Goal: Information Seeking & Learning: Learn about a topic

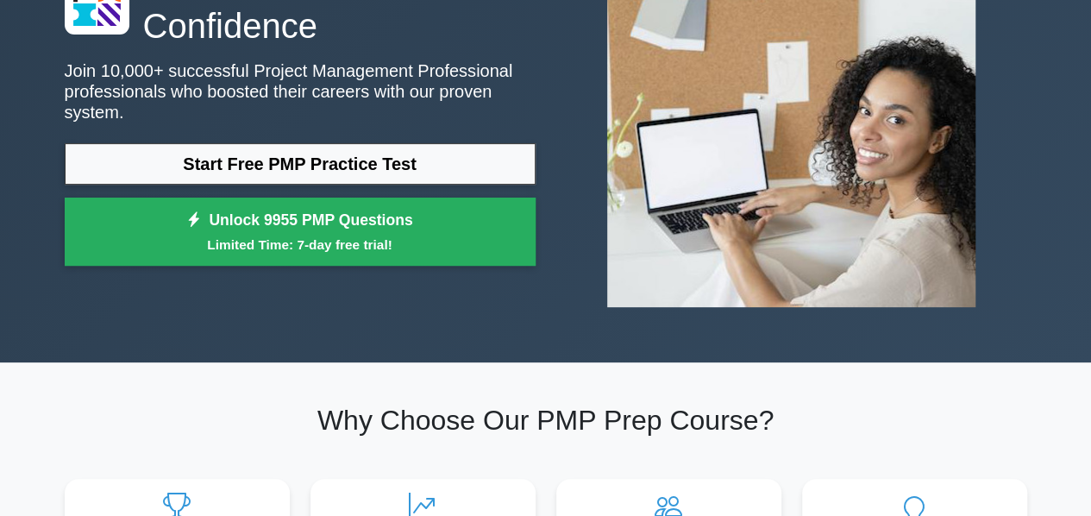
scroll to position [172, 0]
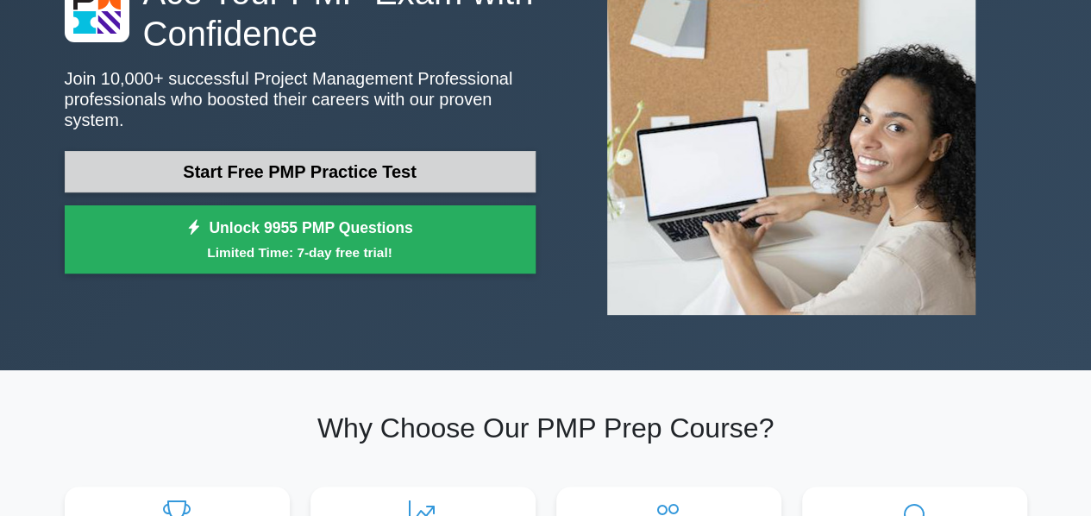
click at [395, 170] on link "Start Free PMP Practice Test" at bounding box center [300, 171] width 471 height 41
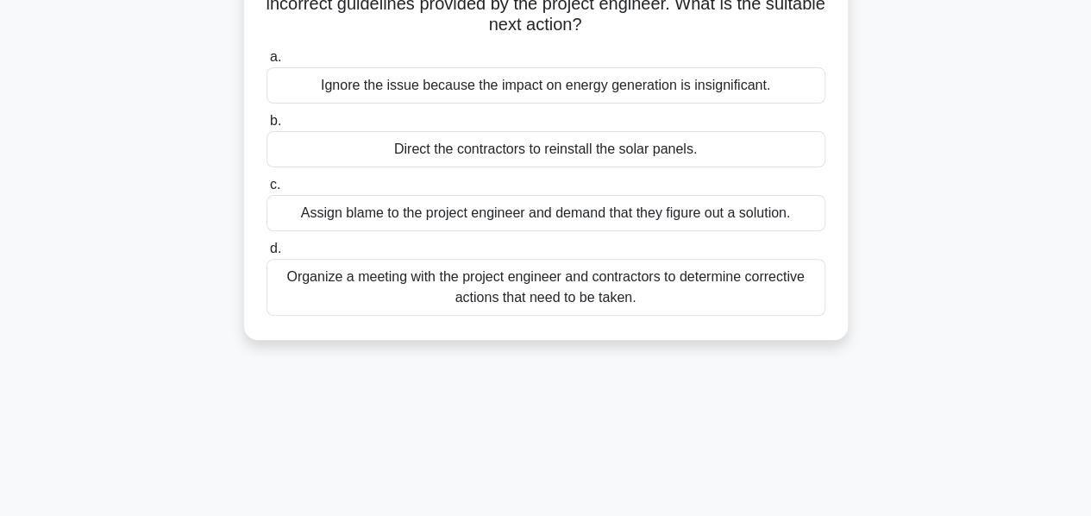
click at [607, 273] on div "Organize a meeting with the project engineer and contractors to determine corre…" at bounding box center [545, 287] width 559 height 57
click at [266, 254] on input "d. Organize a meeting with the project engineer and contractors to determine co…" at bounding box center [266, 248] width 0 height 11
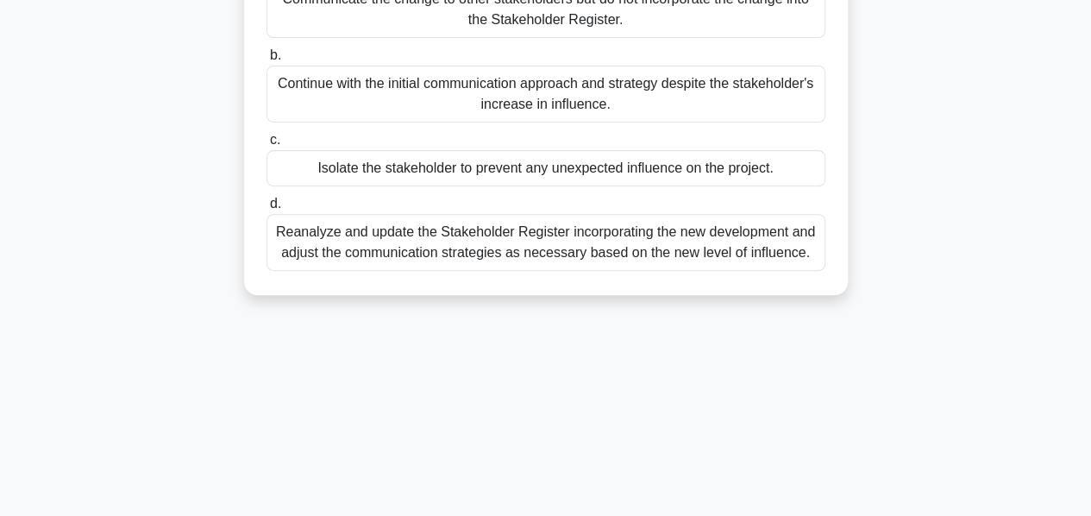
scroll to position [172, 0]
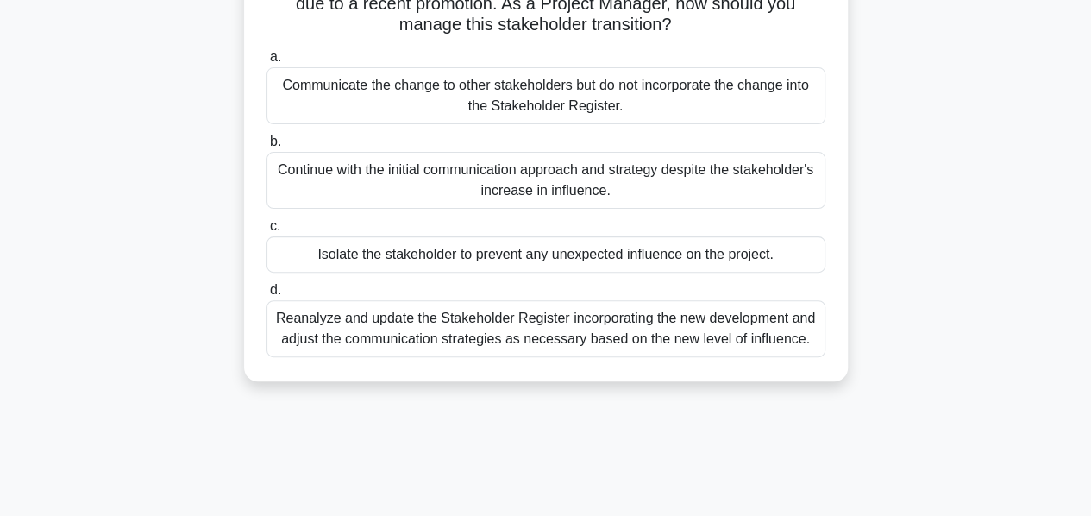
click at [643, 341] on div "Reanalyze and update the Stakeholder Register incorporating the new development…" at bounding box center [545, 328] width 559 height 57
click at [266, 296] on input "d. Reanalyze and update the Stakeholder Register incorporating the new developm…" at bounding box center [266, 290] width 0 height 11
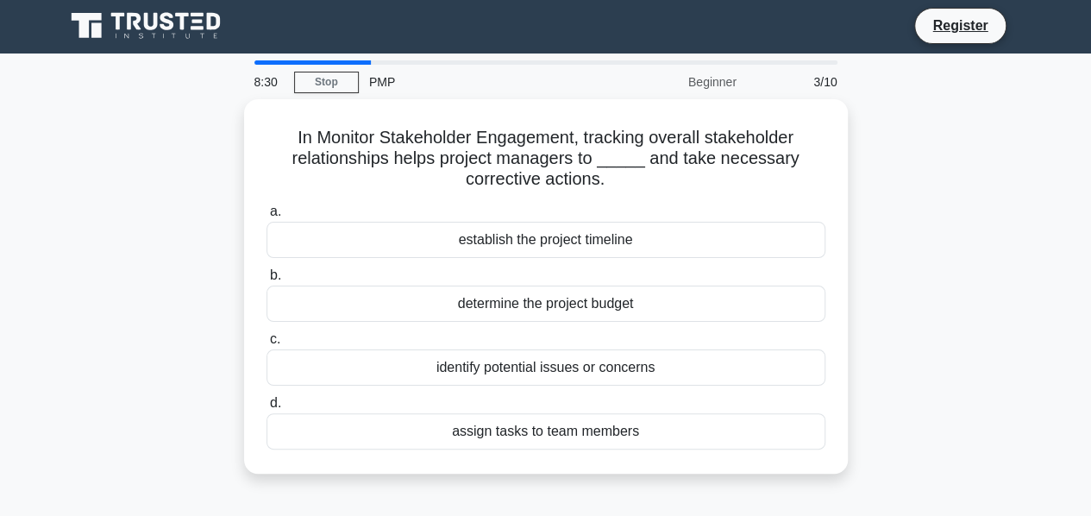
scroll to position [0, 0]
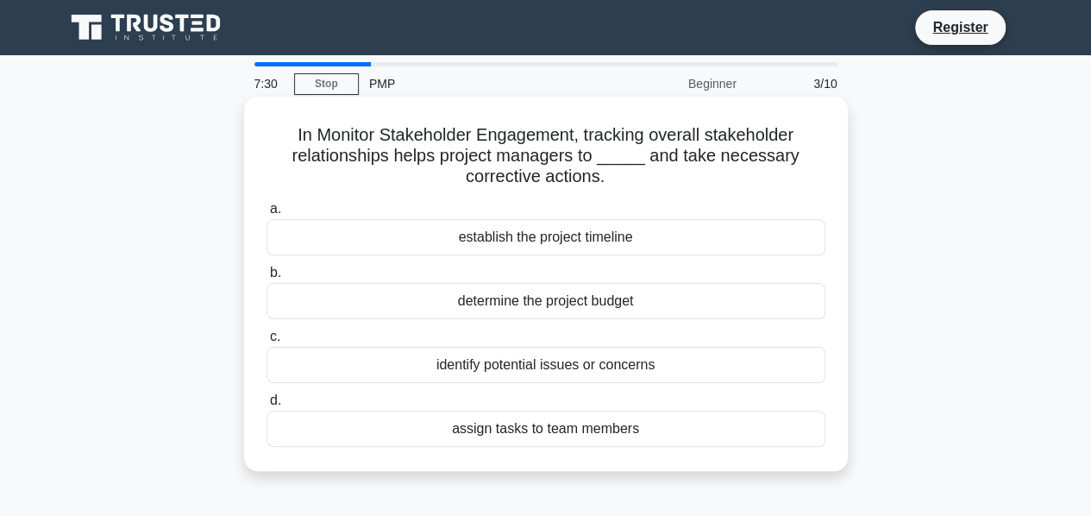
click at [617, 246] on div "establish the project timeline" at bounding box center [545, 237] width 559 height 36
click at [266, 215] on input "a. establish the project timeline" at bounding box center [266, 208] width 0 height 11
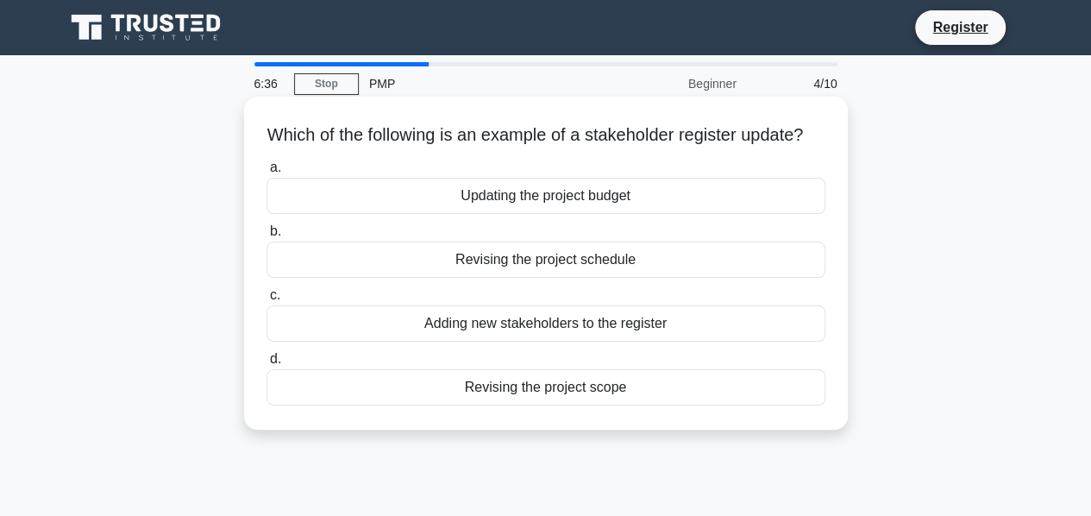
click at [651, 278] on div "Revising the project schedule" at bounding box center [545, 259] width 559 height 36
click at [266, 237] on input "b. Revising the project schedule" at bounding box center [266, 231] width 0 height 11
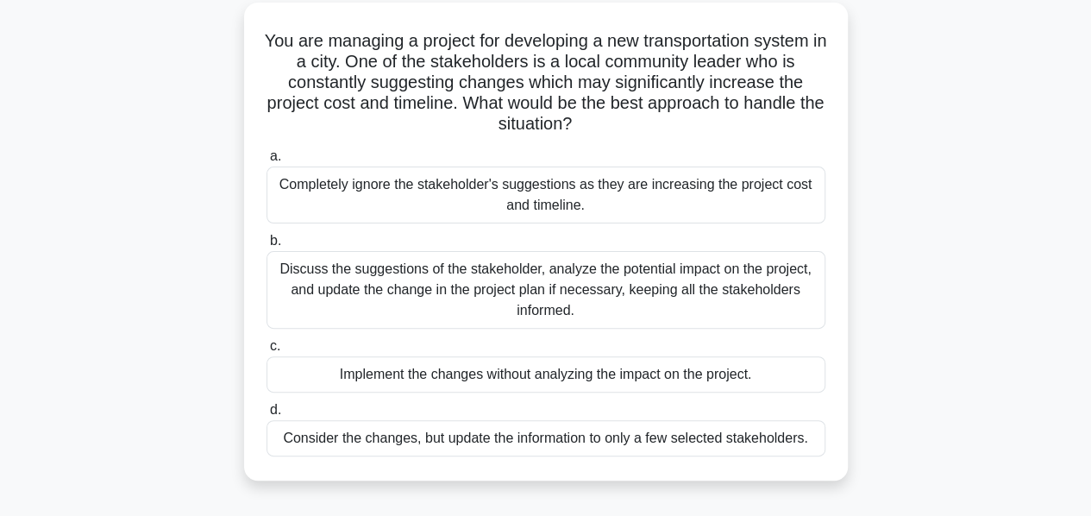
scroll to position [86, 0]
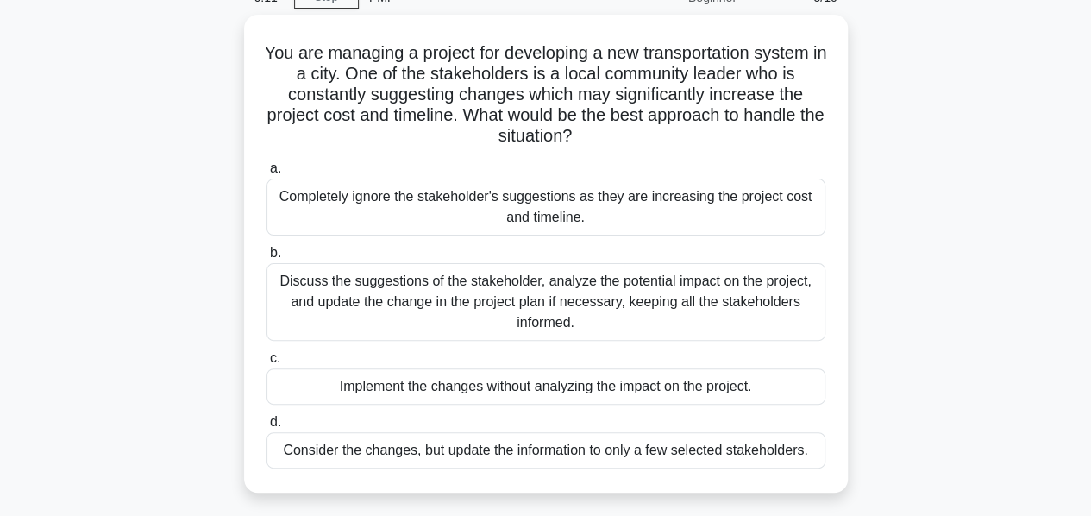
click at [651, 287] on div "Discuss the suggestions of the stakeholder, analyze the potential impact on the…" at bounding box center [545, 302] width 559 height 78
click at [266, 259] on input "b. Discuss the suggestions of the stakeholder, analyze the potential impact on …" at bounding box center [266, 252] width 0 height 11
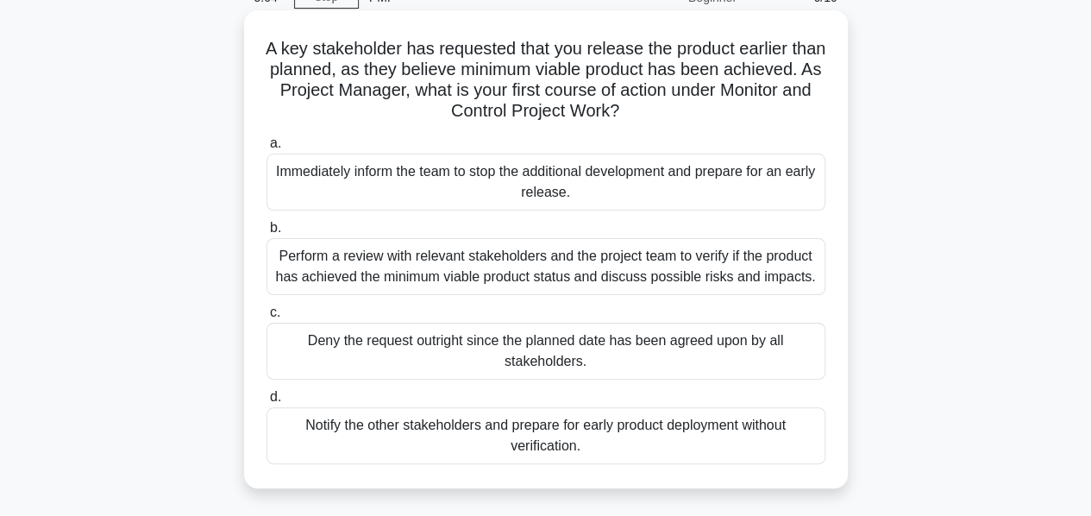
click at [491, 268] on div "Perform a review with relevant stakeholders and the project team to verify if t…" at bounding box center [545, 266] width 559 height 57
click at [266, 234] on input "b. Perform a review with relevant stakeholders and the project team to verify i…" at bounding box center [266, 227] width 0 height 11
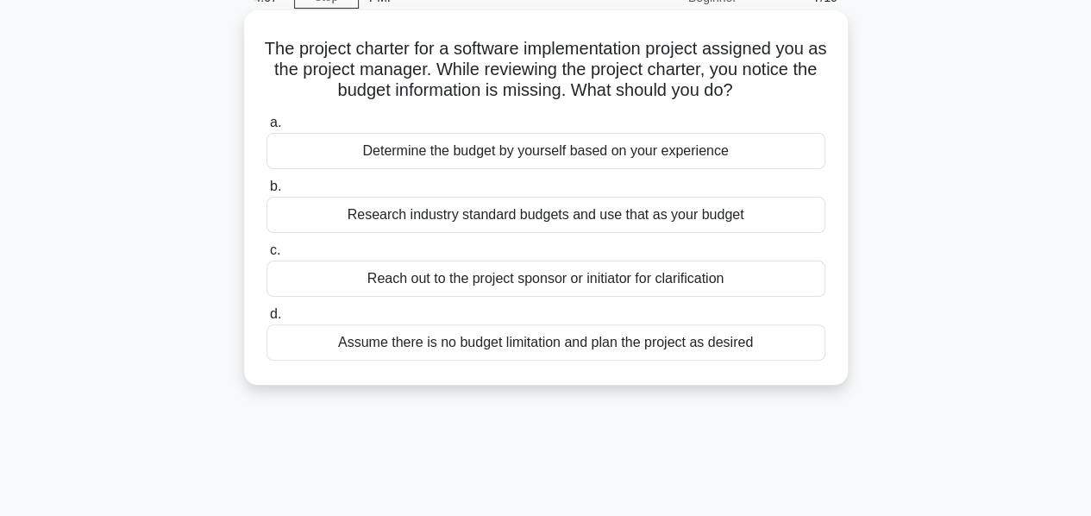
click at [631, 281] on div "Reach out to the project sponsor or initiator for clarification" at bounding box center [545, 278] width 559 height 36
click at [266, 256] on input "c. Reach out to the project sponsor or initiator for clarification" at bounding box center [266, 250] width 0 height 11
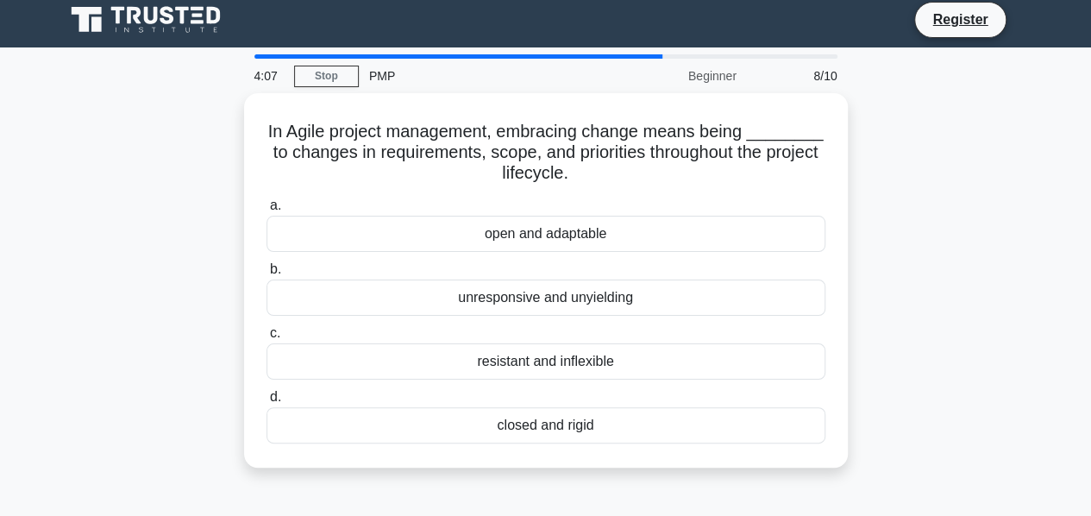
scroll to position [0, 0]
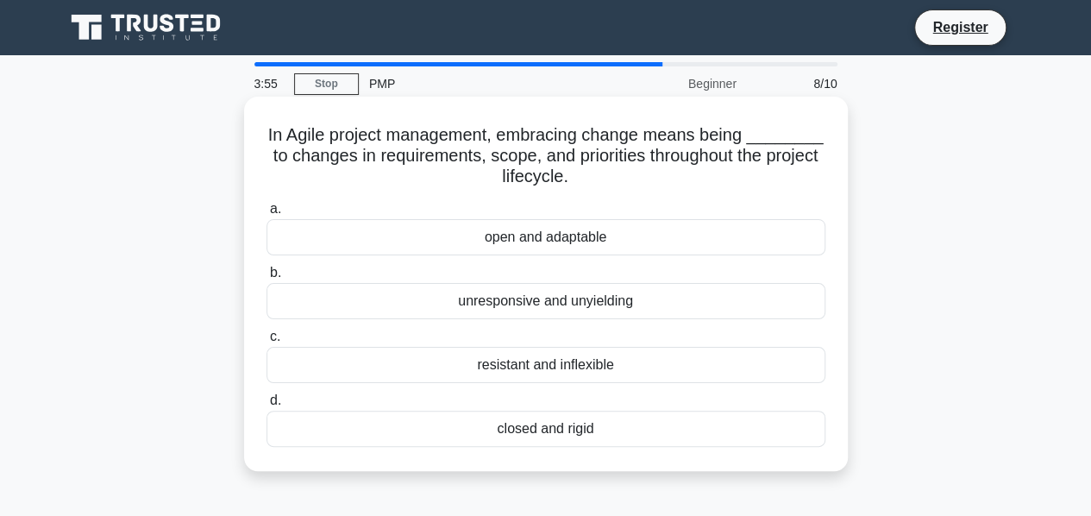
click at [657, 234] on div "open and adaptable" at bounding box center [545, 237] width 559 height 36
click at [266, 215] on input "a. open and adaptable" at bounding box center [266, 208] width 0 height 11
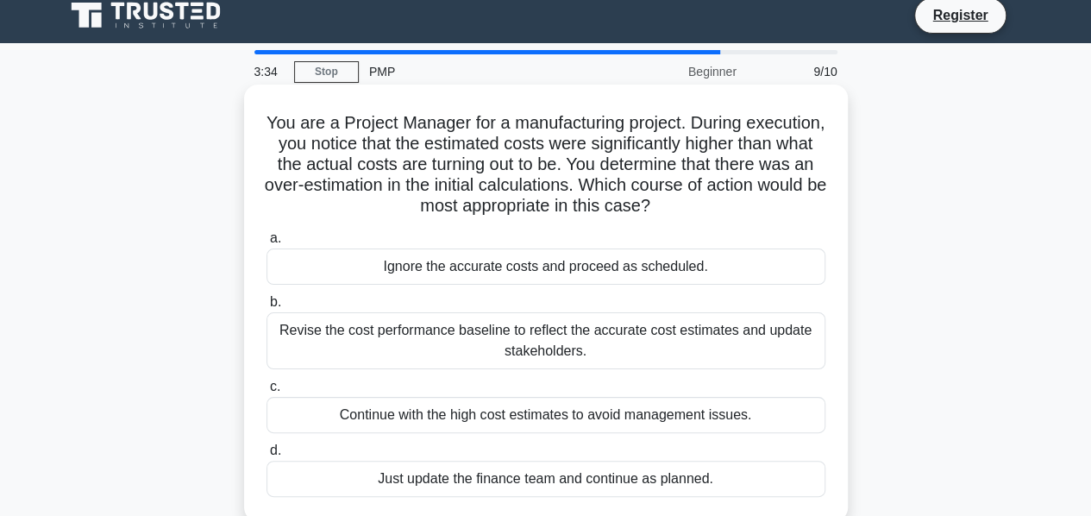
scroll to position [86, 0]
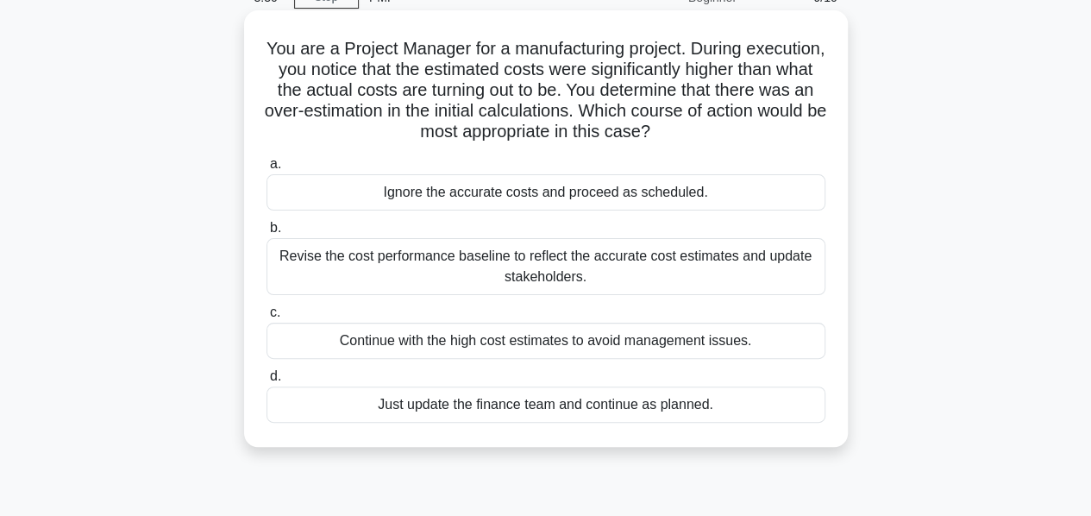
click at [633, 270] on div "Revise the cost performance baseline to reflect the accurate cost estimates and…" at bounding box center [545, 266] width 559 height 57
click at [266, 234] on input "b. Revise the cost performance baseline to reflect the accurate cost estimates …" at bounding box center [266, 227] width 0 height 11
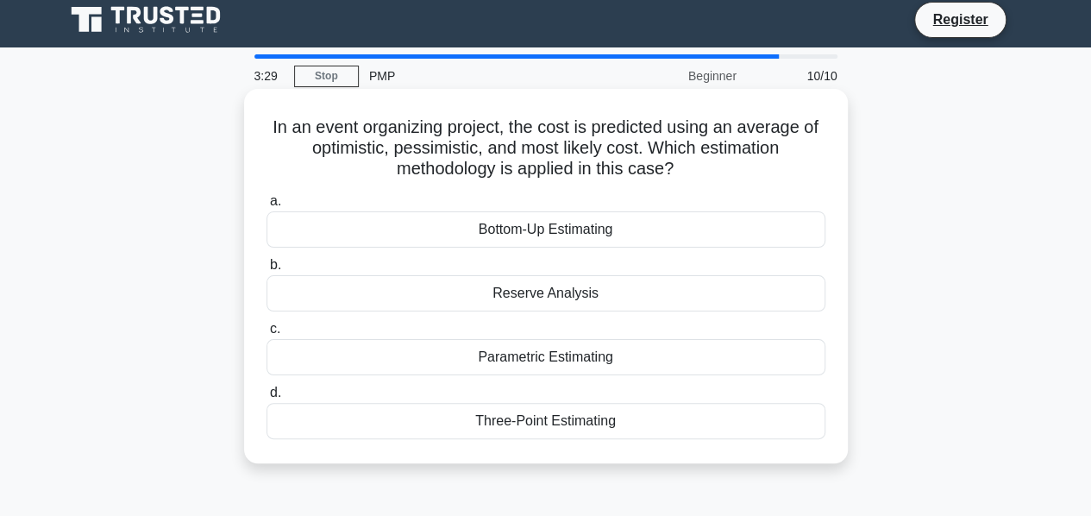
scroll to position [0, 0]
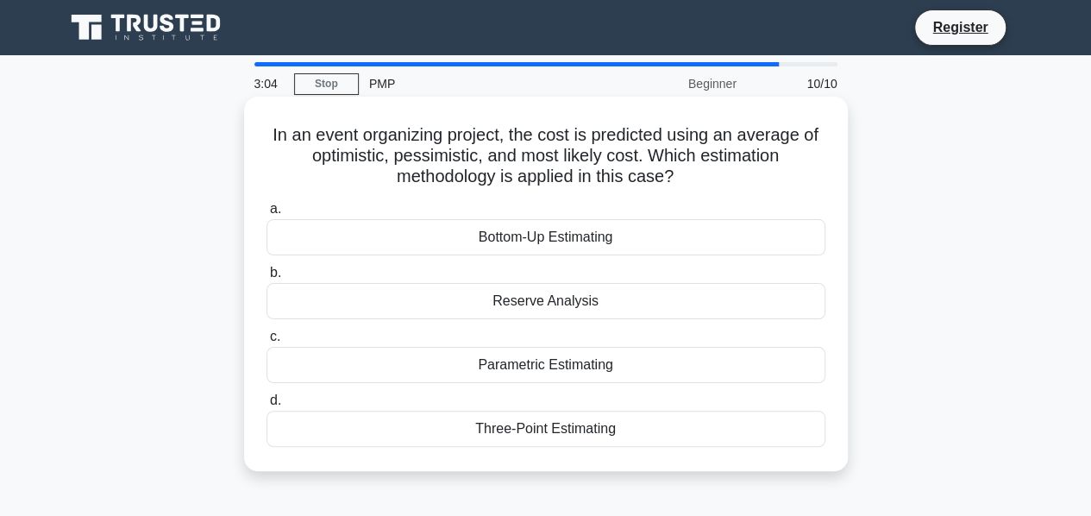
click at [525, 439] on div "Three-Point Estimating" at bounding box center [545, 428] width 559 height 36
click at [266, 406] on input "d. Three-Point Estimating" at bounding box center [266, 400] width 0 height 11
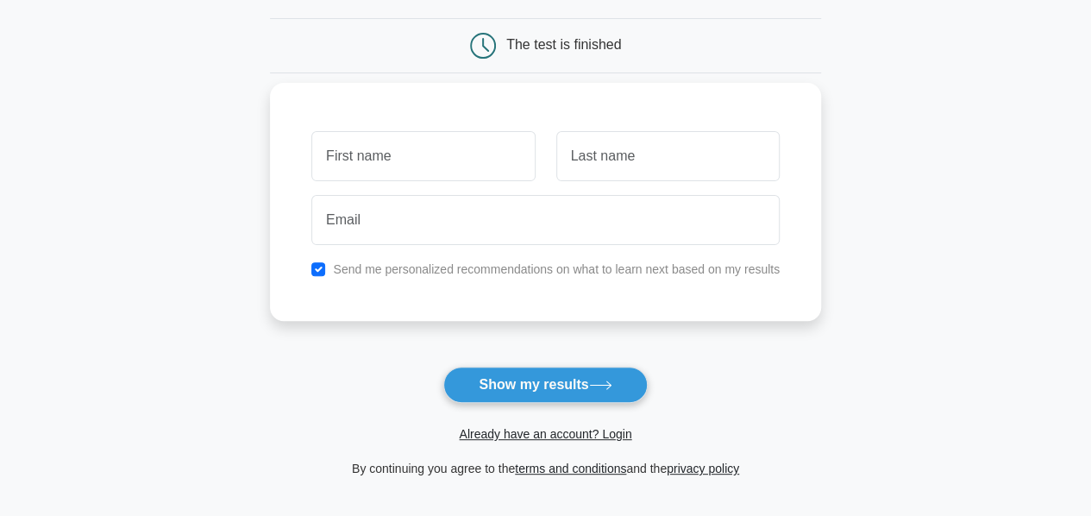
scroll to position [86, 0]
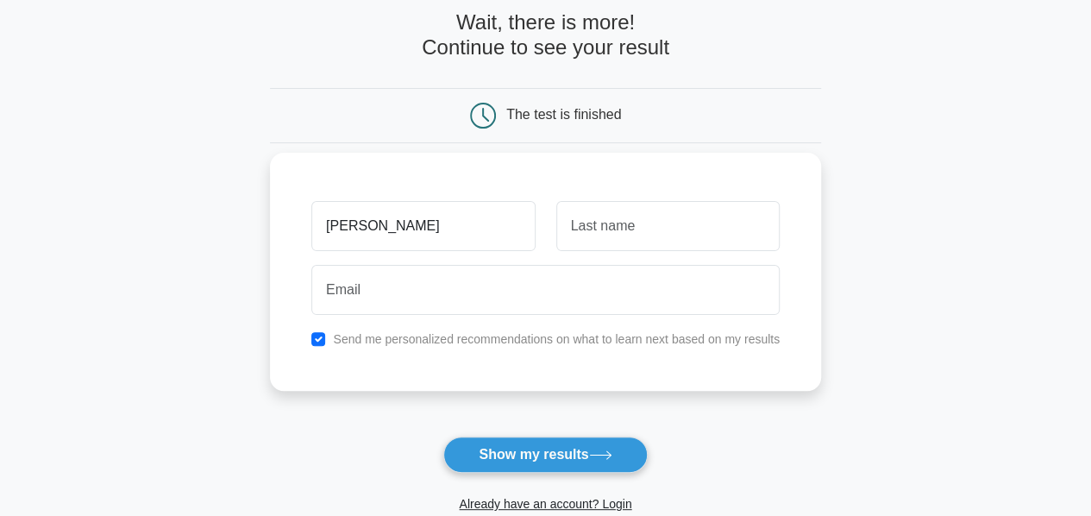
type input "Nilay"
type input "Degadwala"
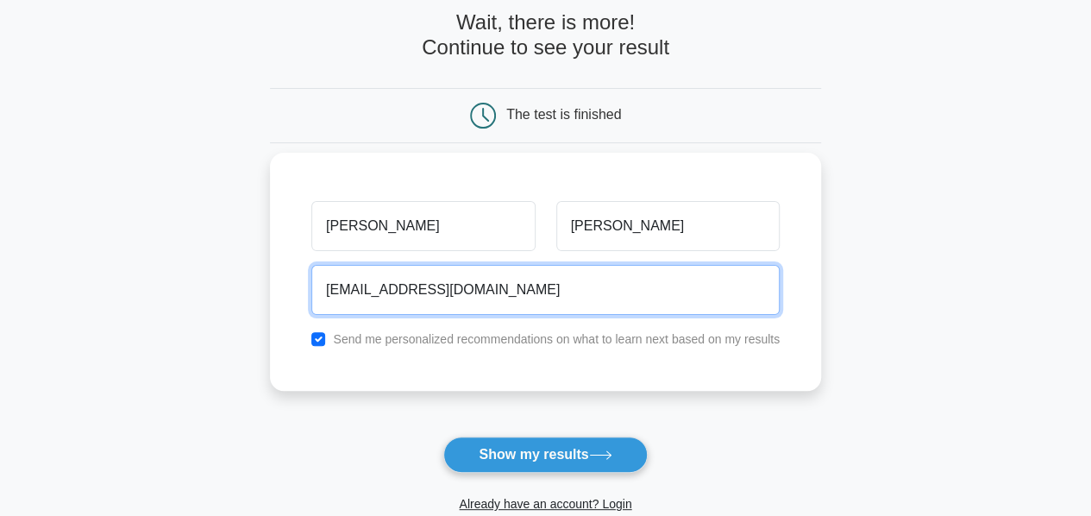
type input "nilayd10@gmail.com"
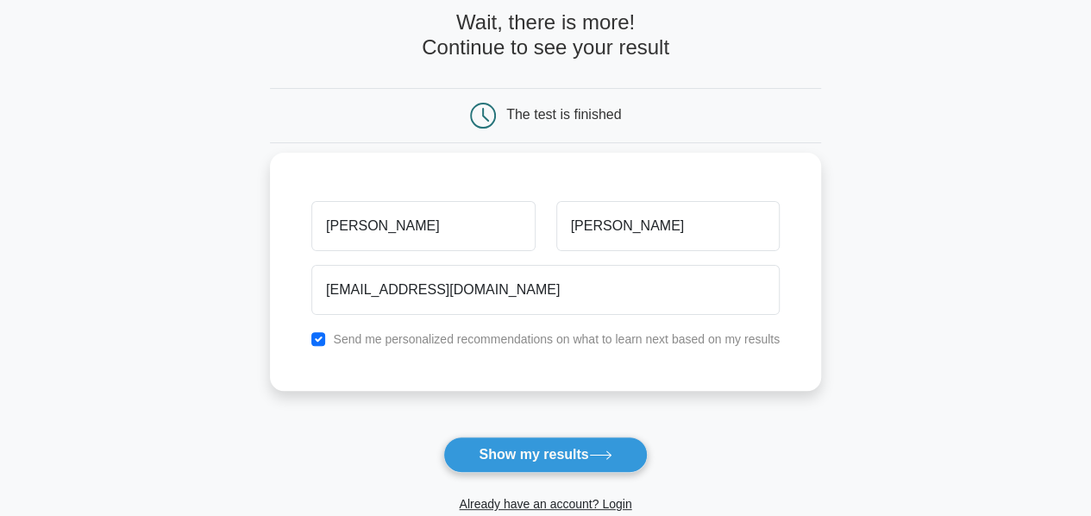
click at [531, 460] on button "Show my results" at bounding box center [544, 454] width 203 height 36
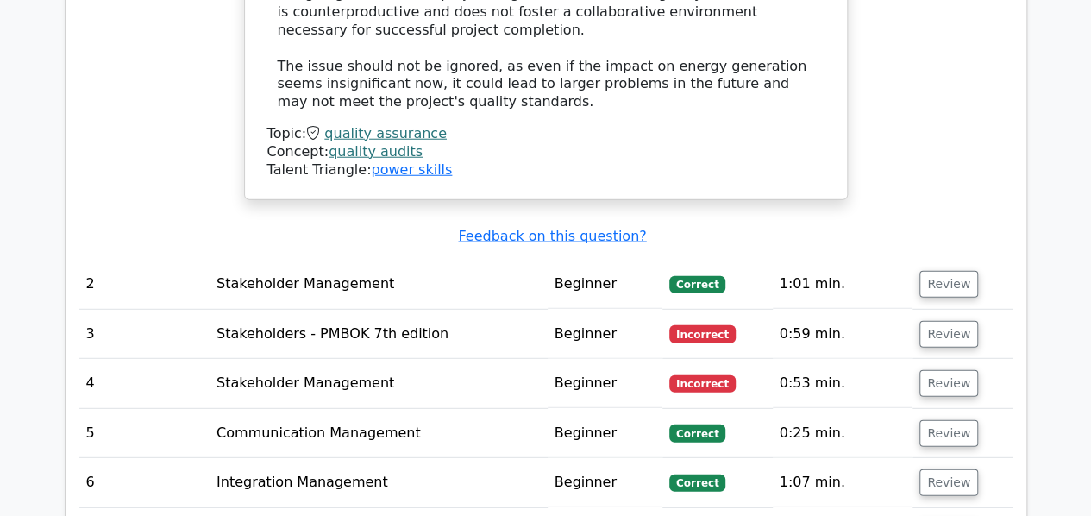
scroll to position [2242, 0]
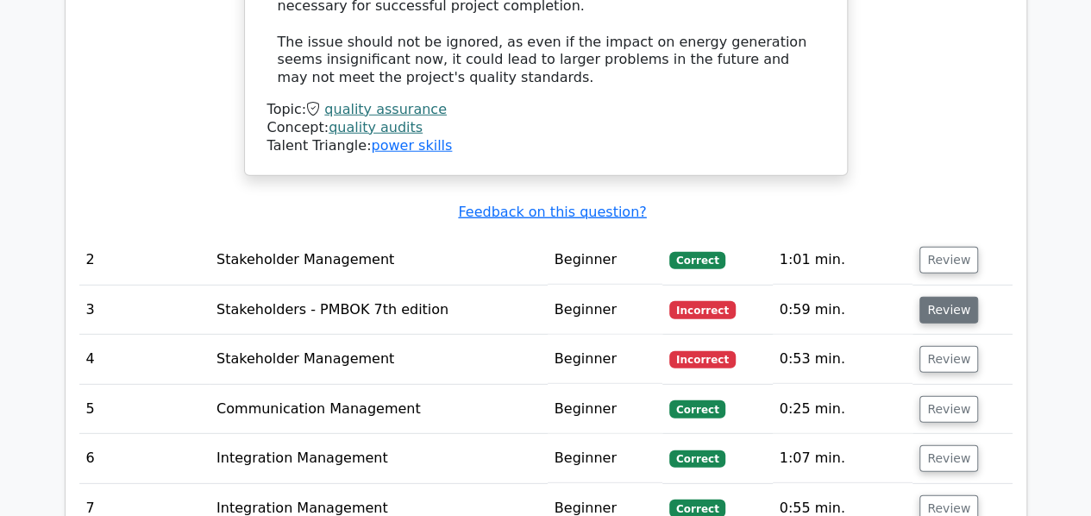
click at [945, 297] on button "Review" at bounding box center [948, 310] width 59 height 27
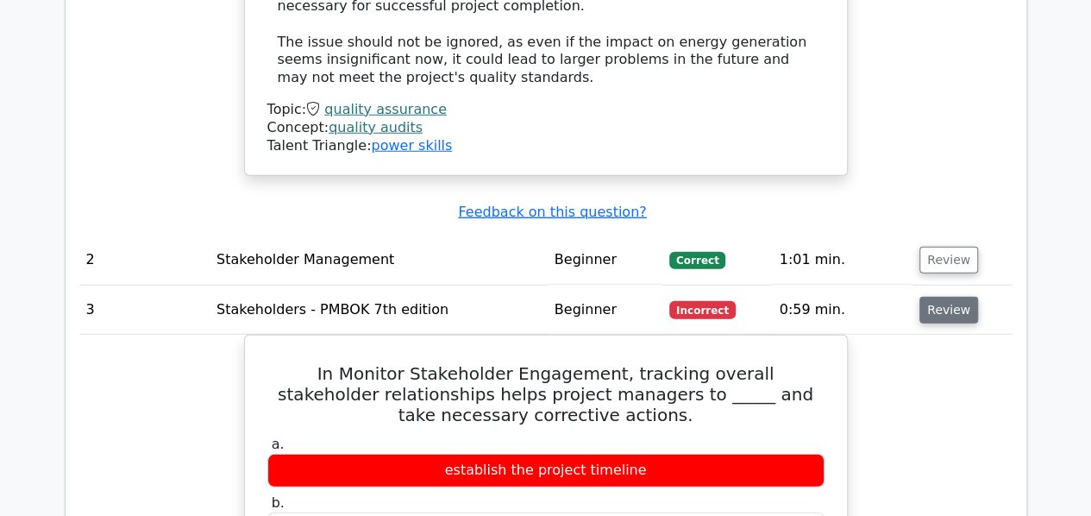
click at [928, 297] on button "Review" at bounding box center [948, 310] width 59 height 27
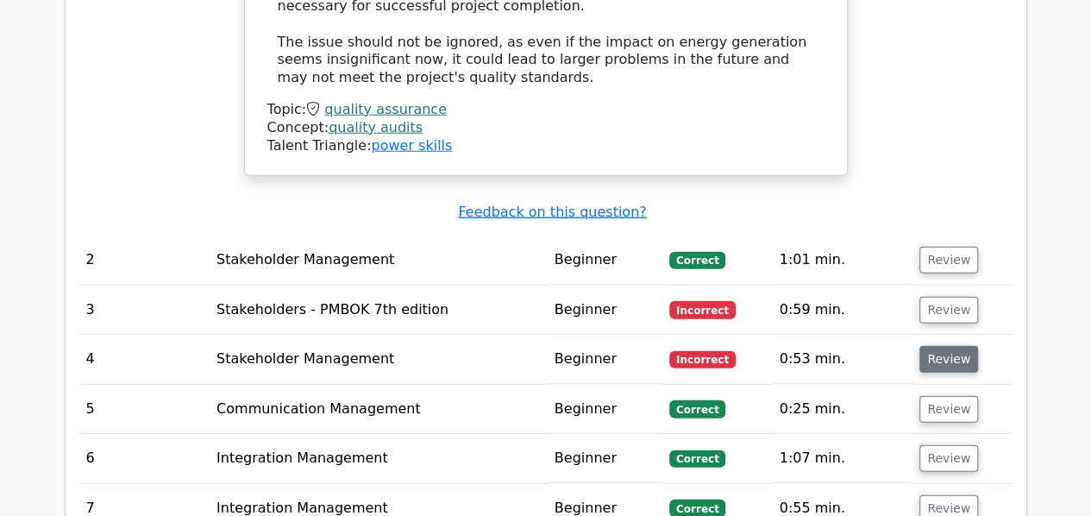
click at [944, 346] on button "Review" at bounding box center [948, 359] width 59 height 27
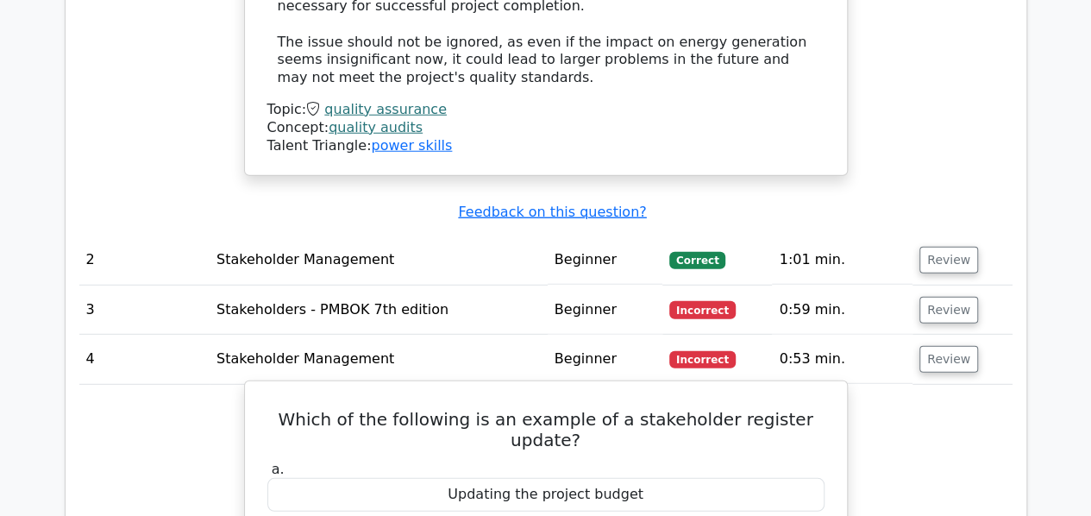
scroll to position [2328, 0]
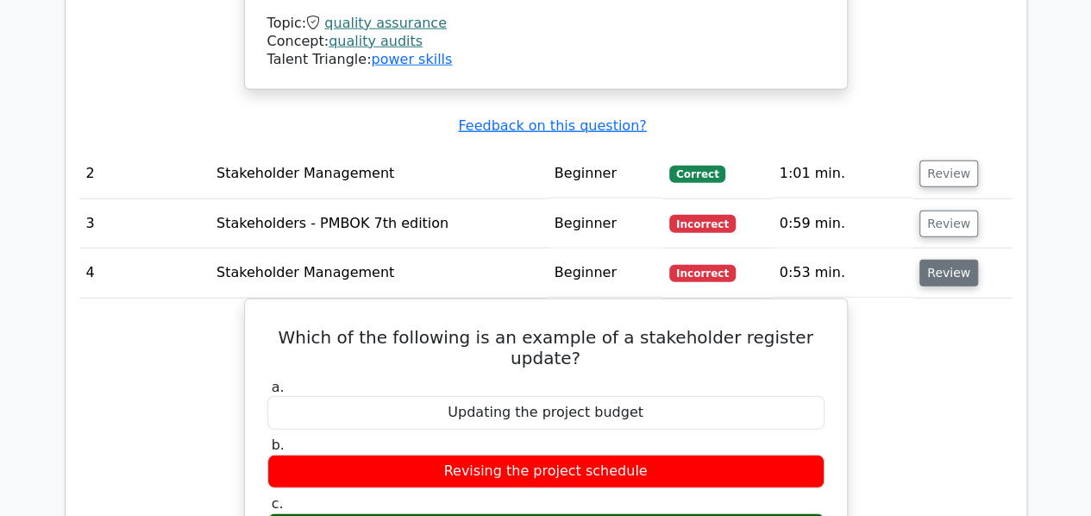
click at [931, 260] on button "Review" at bounding box center [948, 273] width 59 height 27
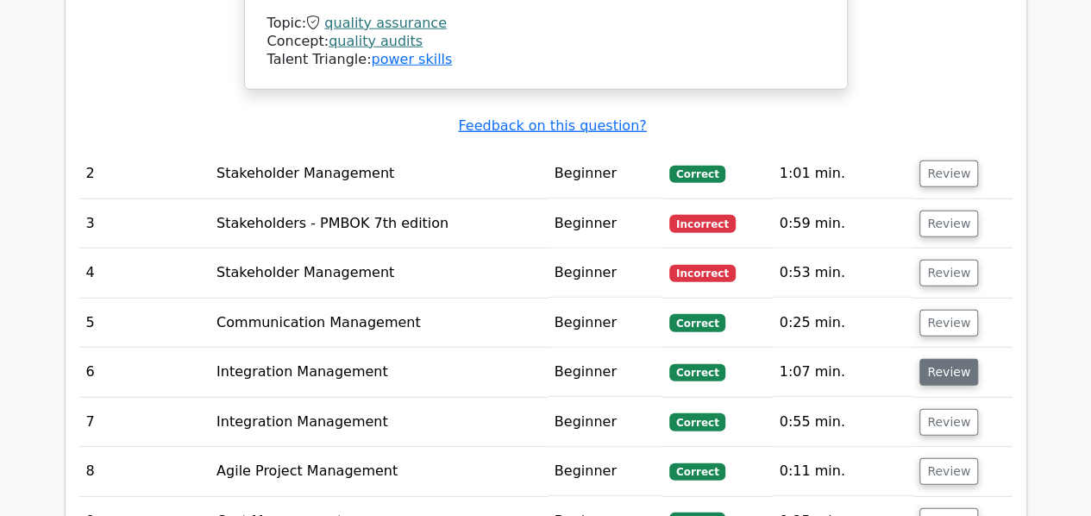
click at [948, 359] on button "Review" at bounding box center [948, 372] width 59 height 27
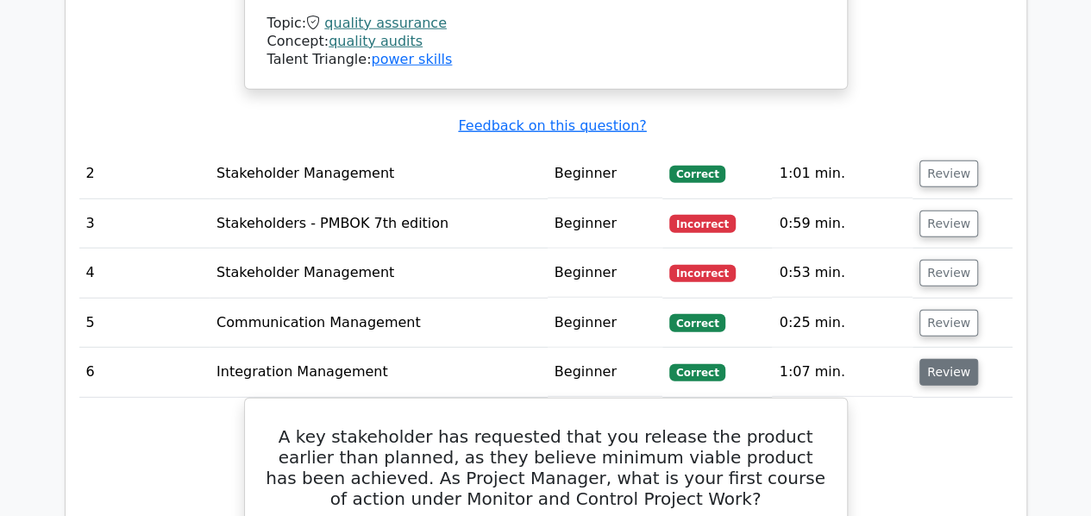
click at [943, 359] on button "Review" at bounding box center [948, 372] width 59 height 27
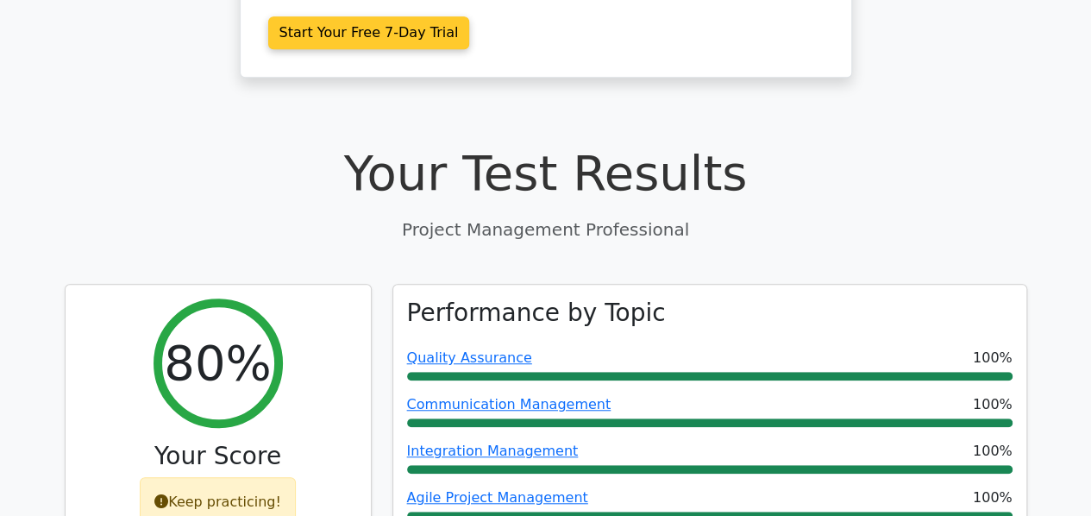
scroll to position [604, 0]
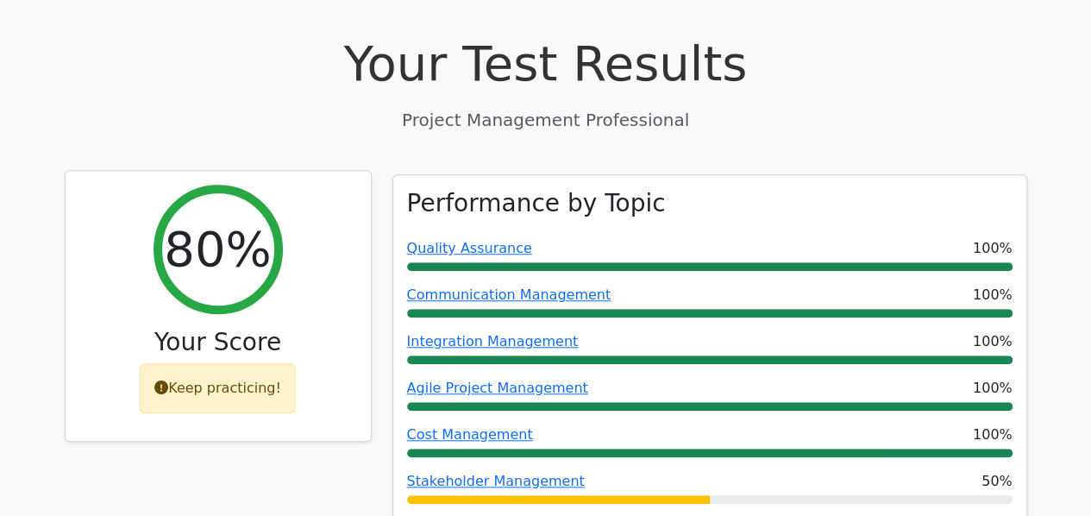
click at [174, 363] on div "Keep practicing!" at bounding box center [218, 388] width 156 height 50
click at [168, 380] on icon at bounding box center [161, 387] width 14 height 14
click at [238, 363] on div "Keep practicing!" at bounding box center [218, 388] width 156 height 50
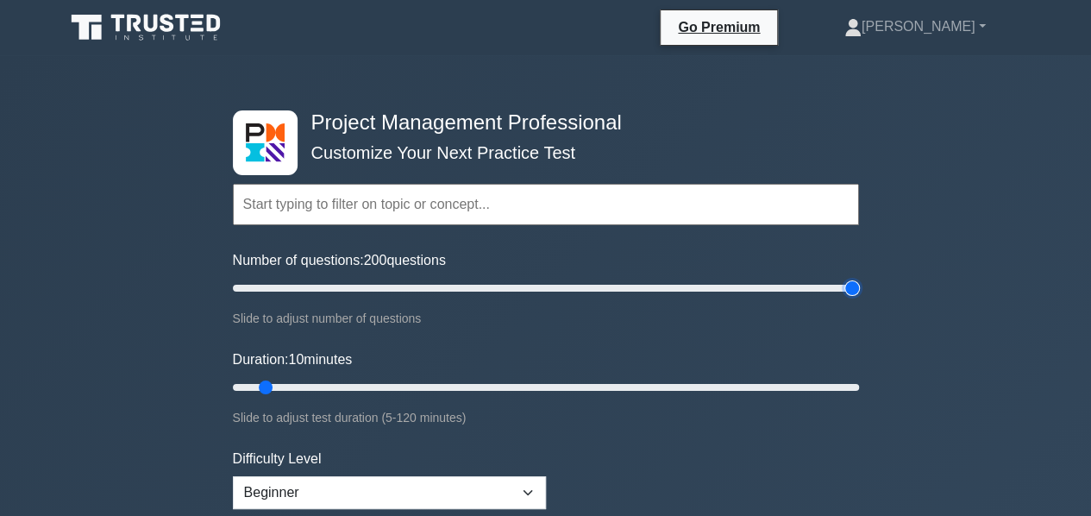
drag, startPoint x: 251, startPoint y: 289, endPoint x: 836, endPoint y: 303, distance: 585.6
click at [859, 298] on input "Number of questions: 200 questions" at bounding box center [546, 288] width 626 height 21
drag, startPoint x: 851, startPoint y: 285, endPoint x: 314, endPoint y: 296, distance: 537.2
type input "30"
click at [314, 296] on input "Number of questions: 30 questions" at bounding box center [546, 288] width 626 height 21
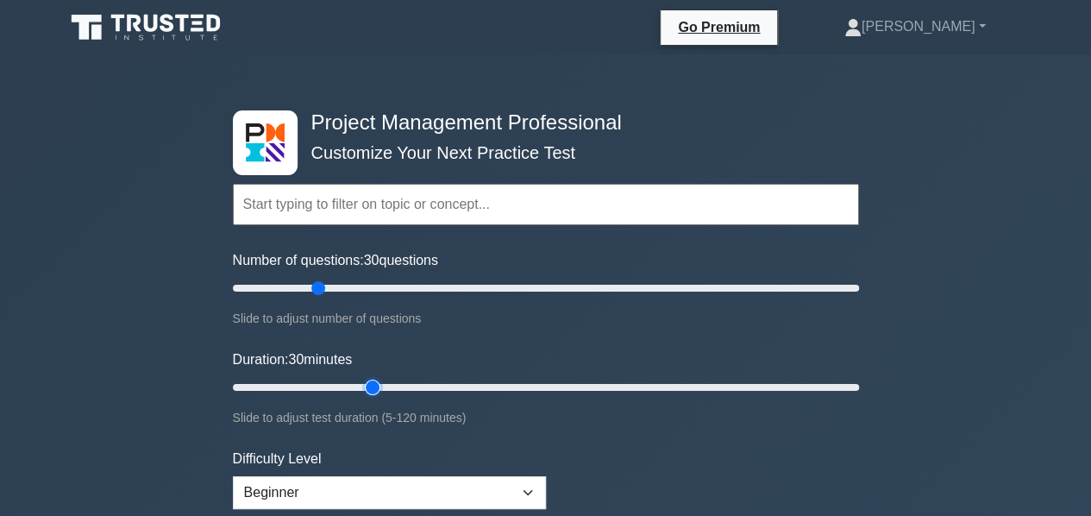
drag, startPoint x: 264, startPoint y: 385, endPoint x: 366, endPoint y: 378, distance: 102.9
type input "30"
click at [366, 378] on input "Duration: 30 minutes" at bounding box center [546, 387] width 626 height 21
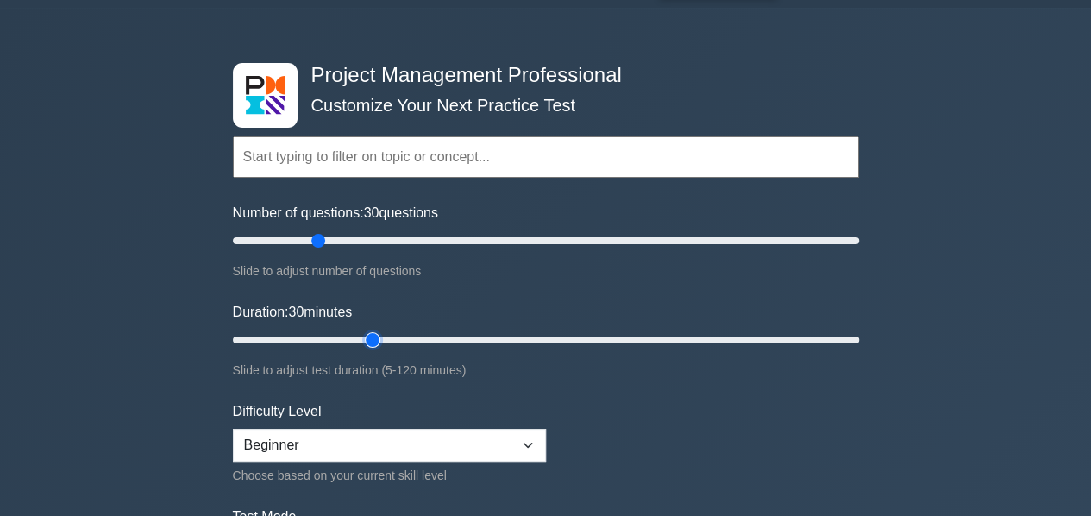
scroll to position [86, 0]
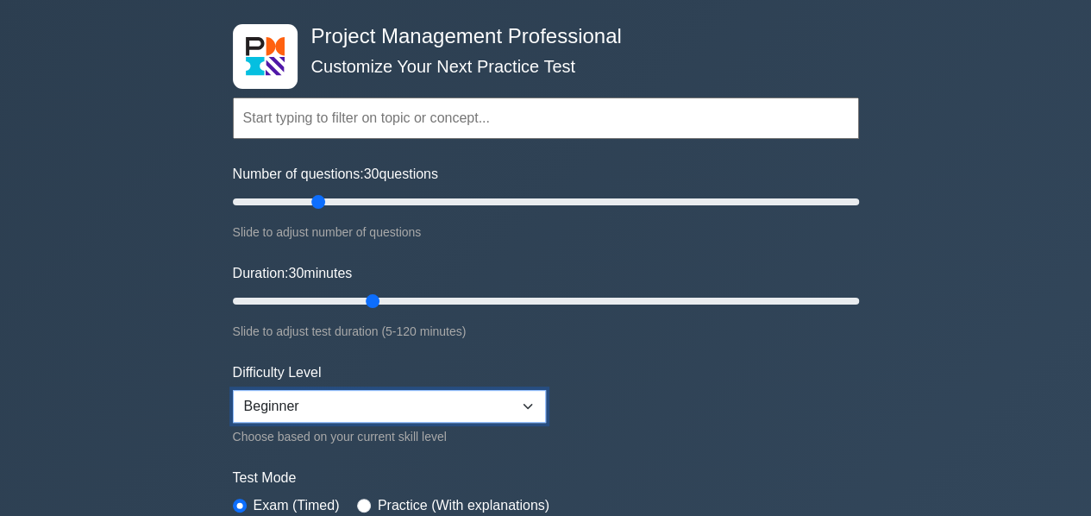
click at [400, 408] on select "Beginner Intermediate Expert" at bounding box center [389, 406] width 313 height 33
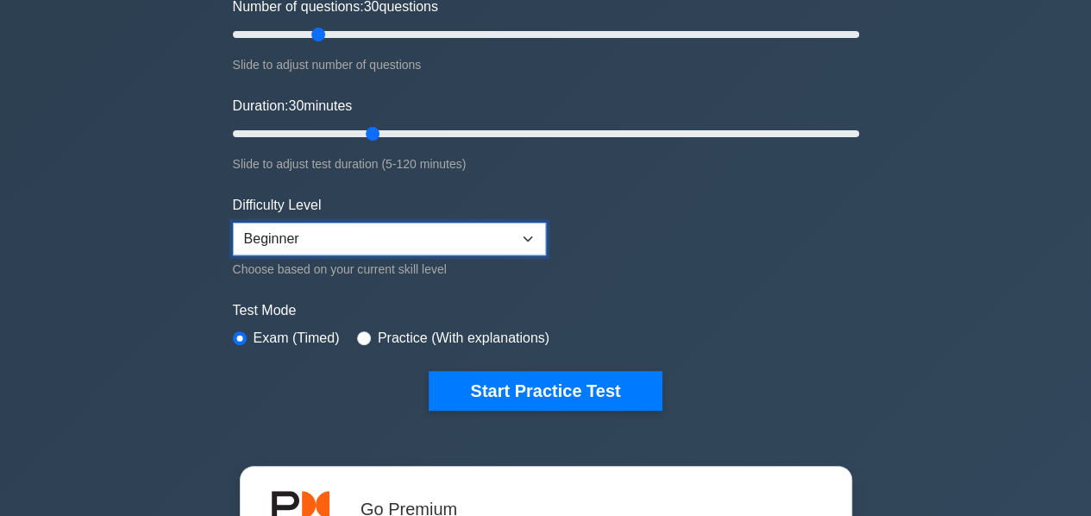
scroll to position [259, 0]
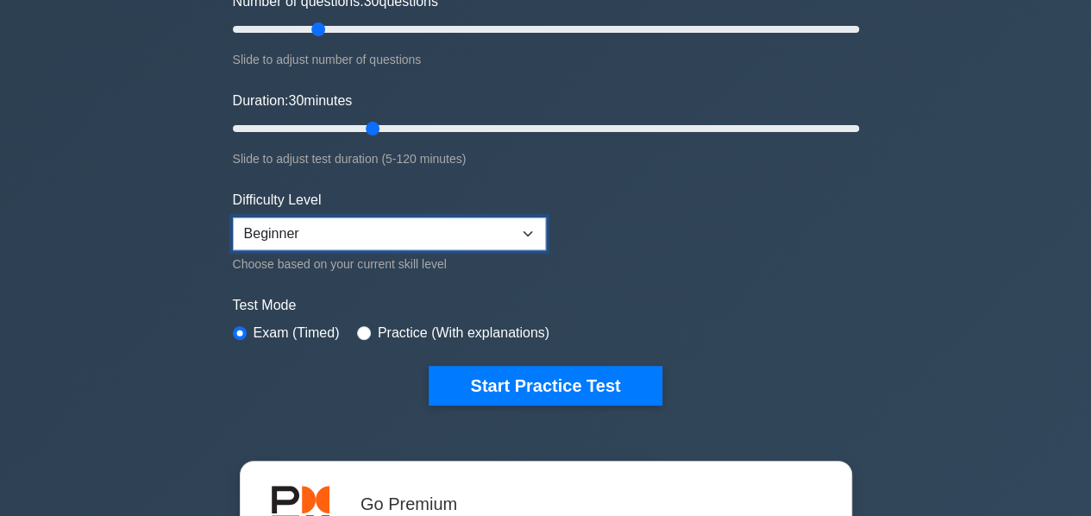
drag, startPoint x: 345, startPoint y: 232, endPoint x: 335, endPoint y: 241, distance: 13.4
click at [345, 232] on select "Beginner Intermediate Expert" at bounding box center [389, 233] width 313 height 33
select select "intermediate"
click at [233, 217] on select "Beginner Intermediate Expert" at bounding box center [389, 233] width 313 height 33
click at [424, 332] on label "Practice (With explanations)" at bounding box center [464, 332] width 172 height 21
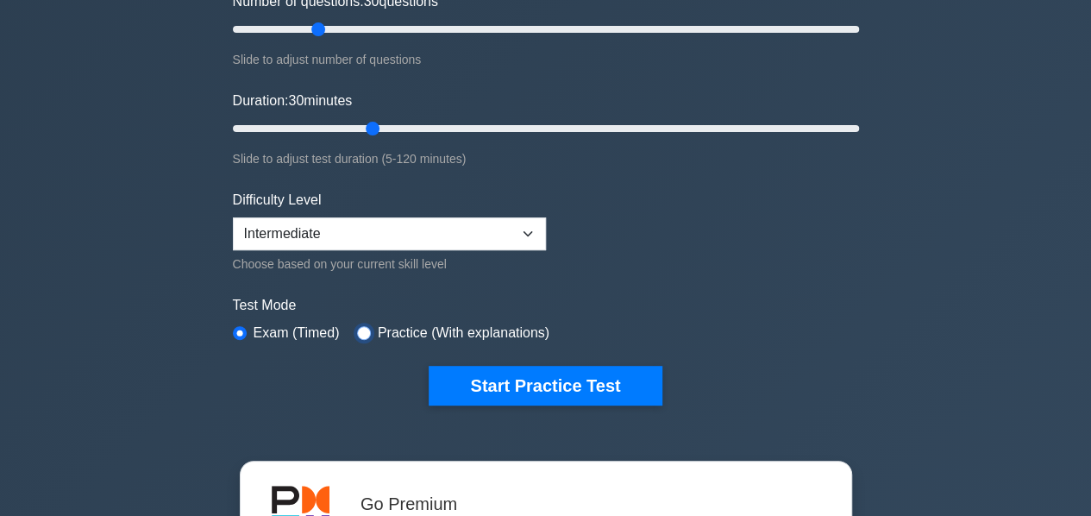
click at [357, 326] on input "radio" at bounding box center [364, 333] width 14 height 14
radio input "true"
click at [244, 326] on input "radio" at bounding box center [240, 333] width 14 height 14
radio input "true"
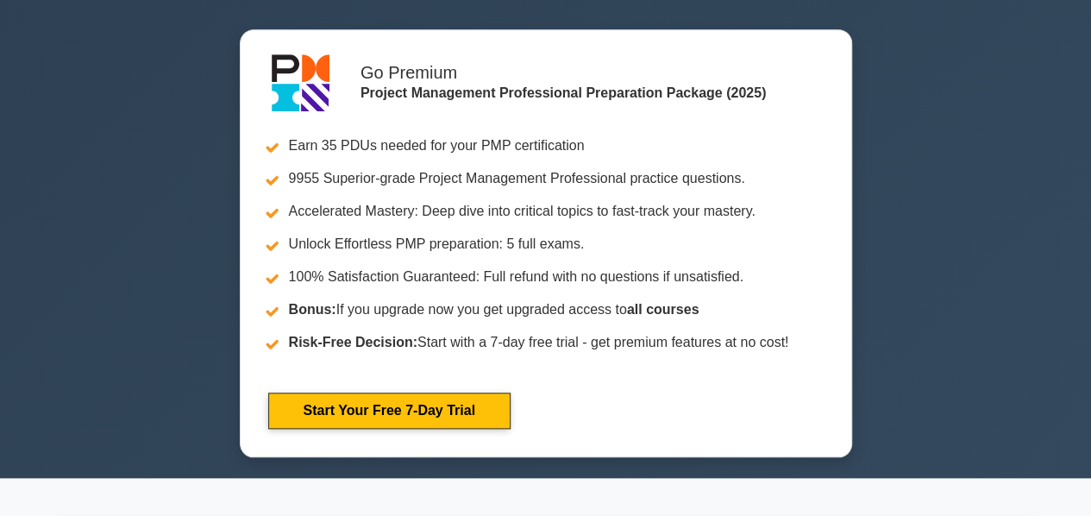
scroll to position [431, 0]
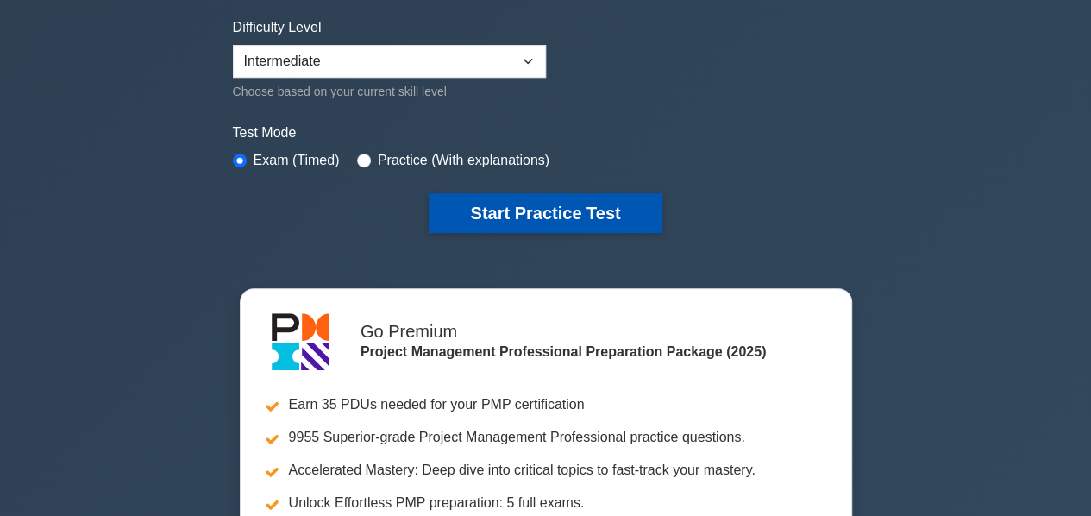
click at [603, 198] on button "Start Practice Test" at bounding box center [544, 213] width 233 height 40
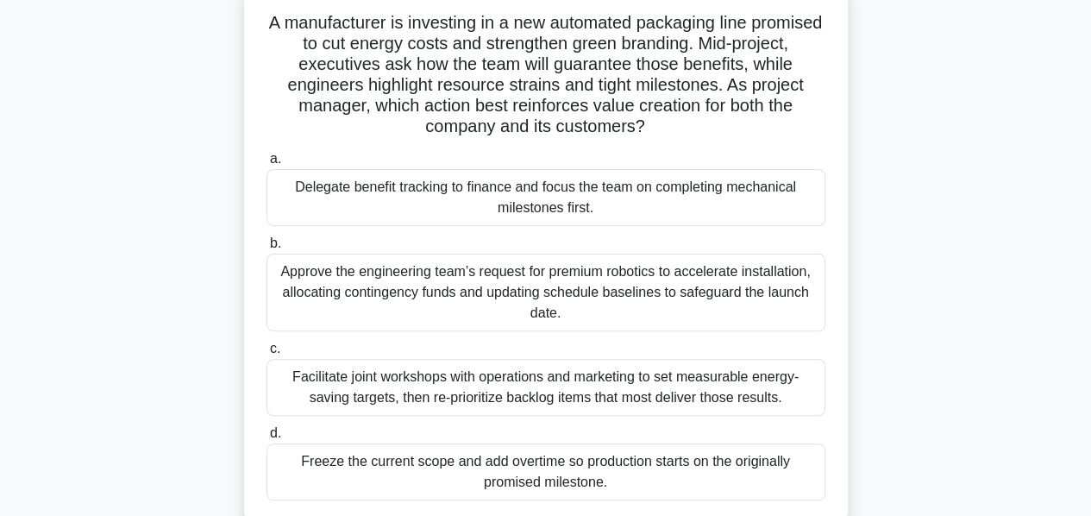
scroll to position [86, 0]
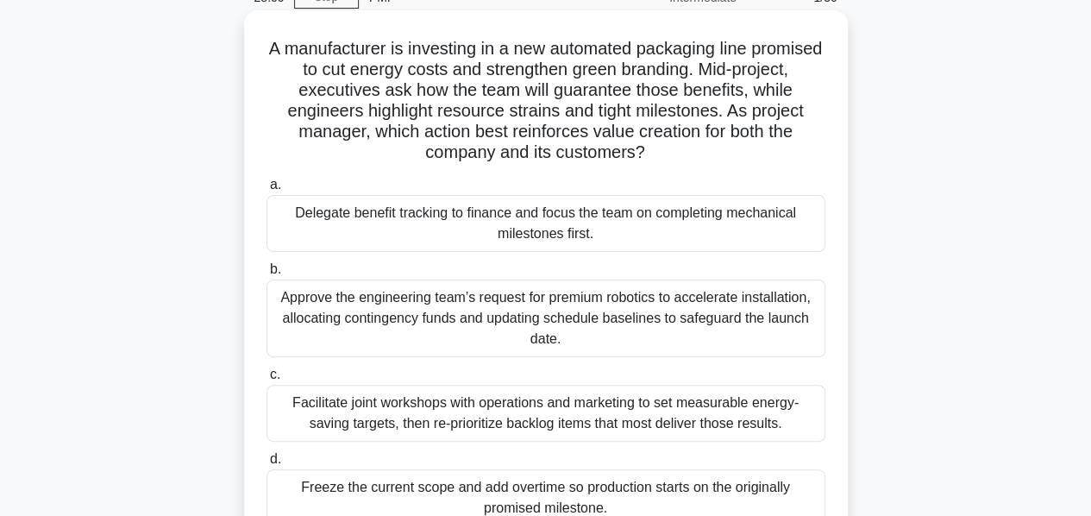
click at [616, 417] on div "Facilitate joint workshops with operations and marketing to set measurable ener…" at bounding box center [545, 413] width 559 height 57
click at [266, 380] on input "c. Facilitate joint workshops with operations and marketing to set measurable e…" at bounding box center [266, 374] width 0 height 11
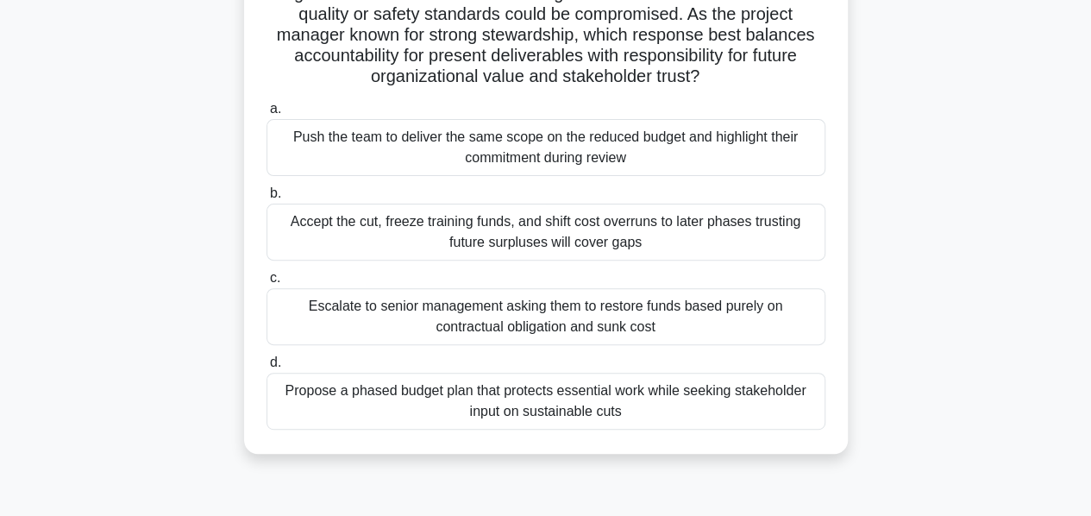
scroll to position [0, 0]
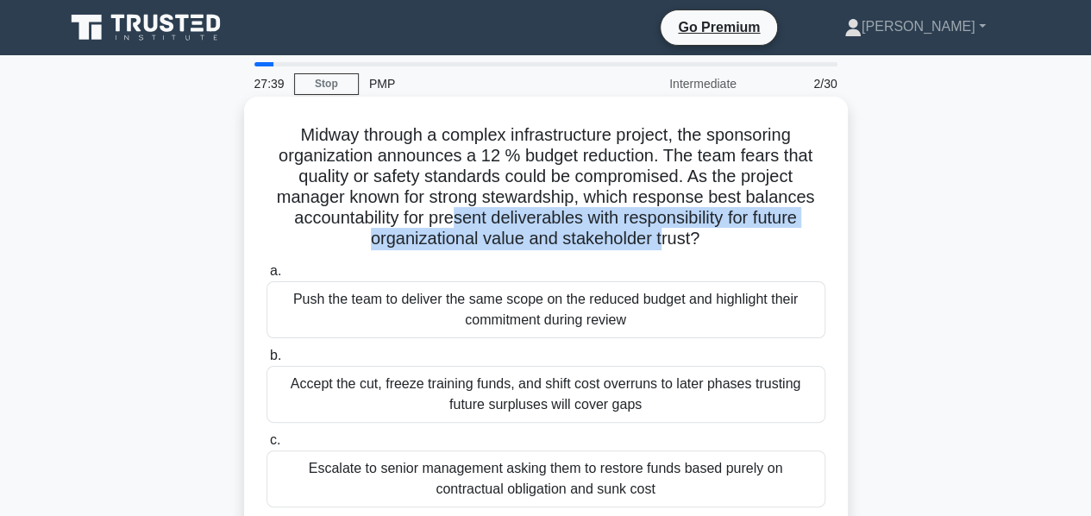
drag, startPoint x: 451, startPoint y: 228, endPoint x: 662, endPoint y: 234, distance: 211.3
click at [662, 234] on h5 "Midway through a complex infrastructure project, the sponsoring organization an…" at bounding box center [546, 187] width 562 height 126
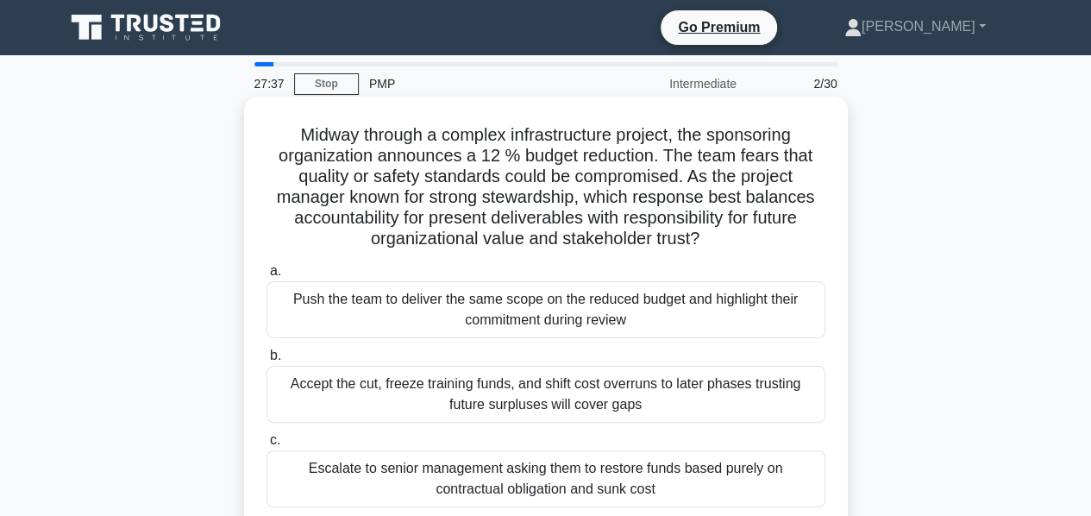
click at [704, 241] on h5 "Midway through a complex infrastructure project, the sponsoring organization an…" at bounding box center [546, 187] width 562 height 126
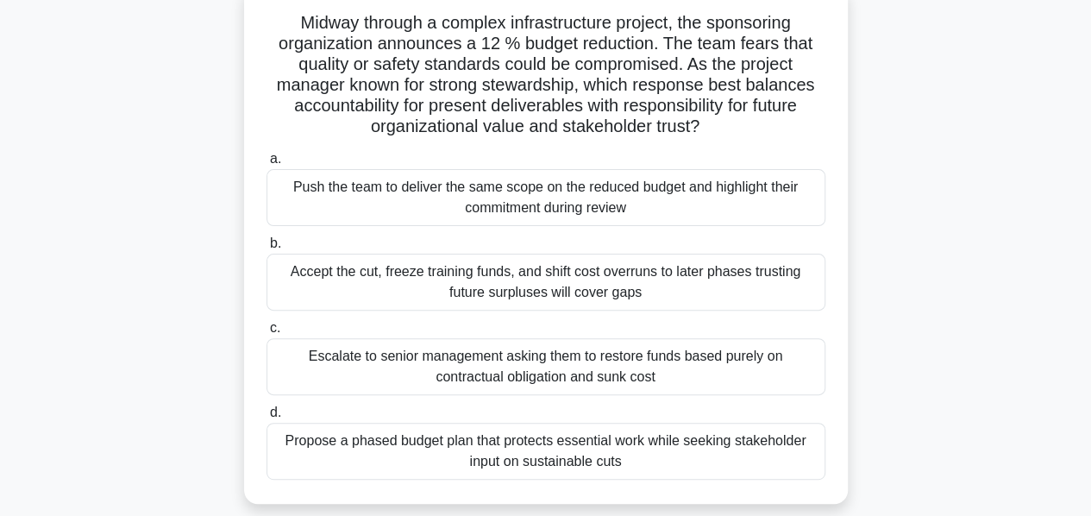
scroll to position [86, 0]
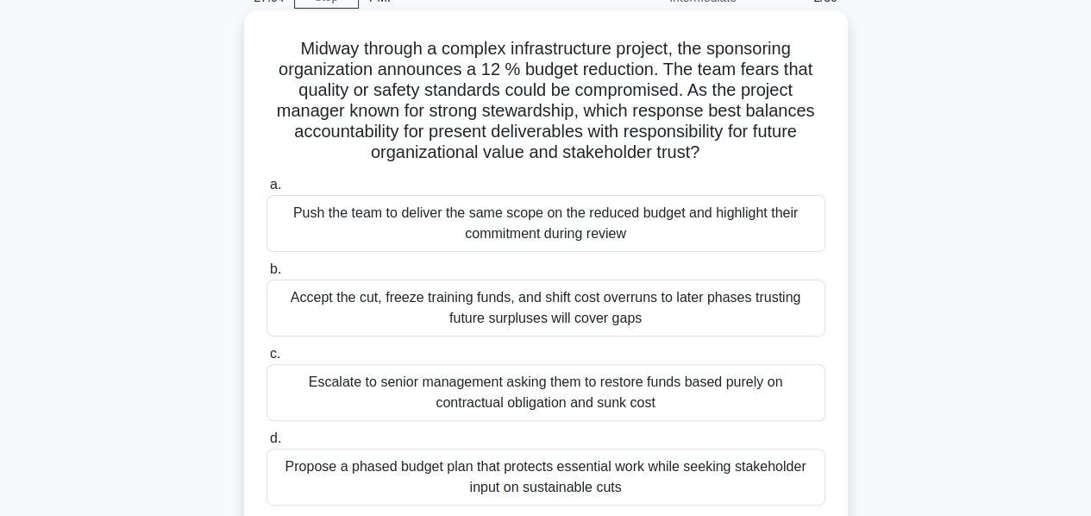
click at [544, 474] on div "Propose a phased budget plan that protects essential work while seeking stakeho…" at bounding box center [545, 476] width 559 height 57
click at [266, 444] on input "d. Propose a phased budget plan that protects essential work while seeking stak…" at bounding box center [266, 438] width 0 height 11
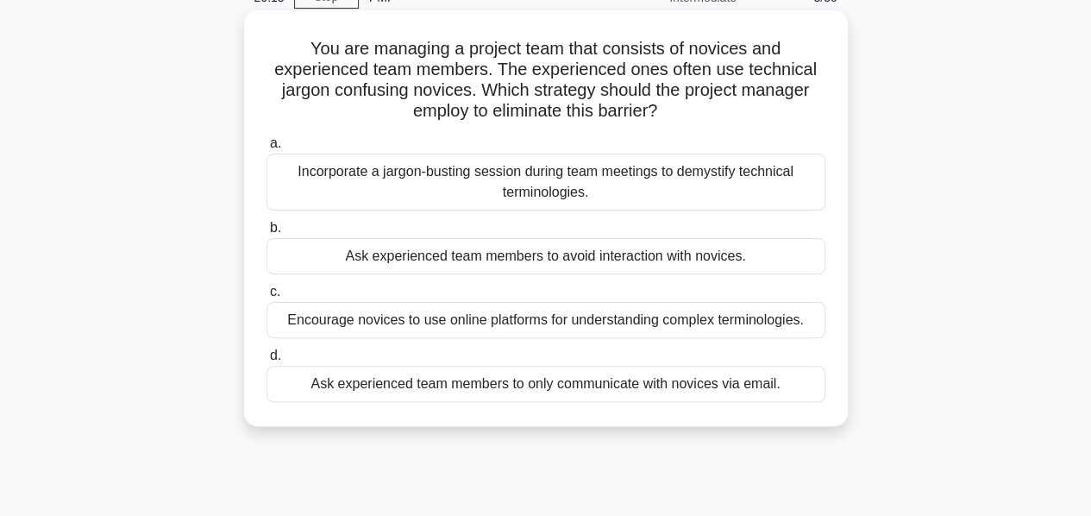
scroll to position [0, 0]
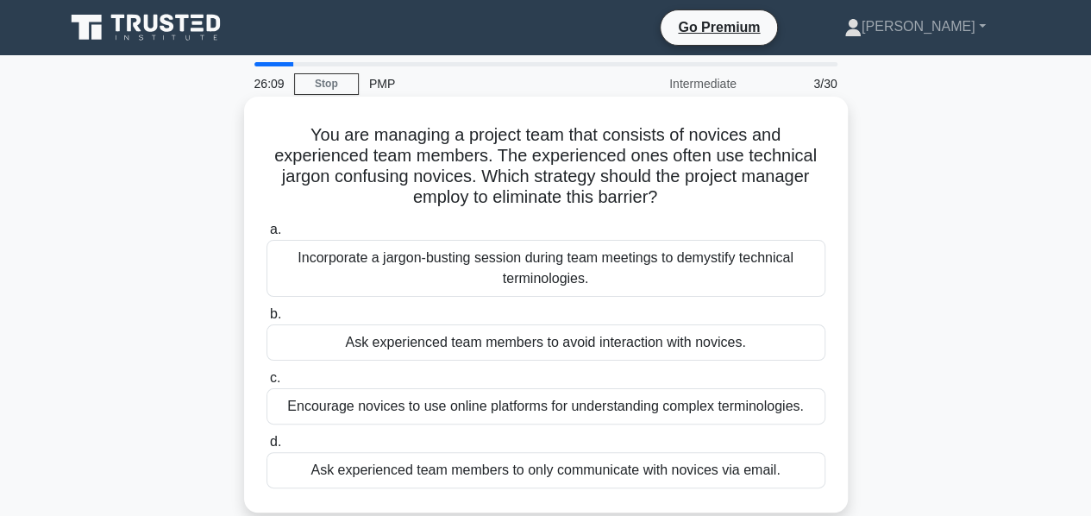
click at [476, 181] on h5 "You are managing a project team that consists of novices and experienced team m…" at bounding box center [546, 166] width 562 height 84
drag, startPoint x: 476, startPoint y: 181, endPoint x: 741, endPoint y: 189, distance: 264.8
click at [741, 189] on h5 "You are managing a project team that consists of novices and experienced team m…" at bounding box center [546, 166] width 562 height 84
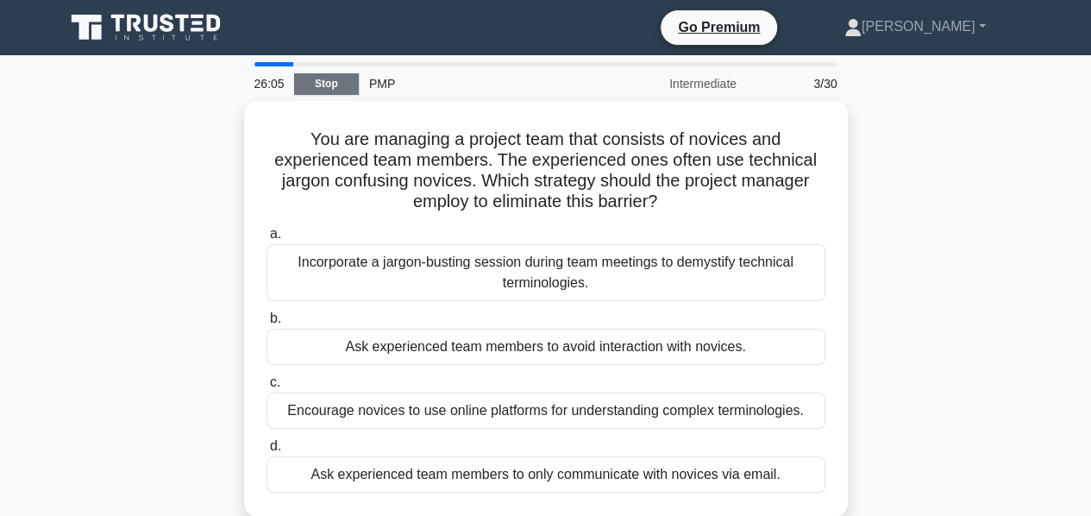
click at [318, 94] on link "Stop" at bounding box center [326, 84] width 65 height 22
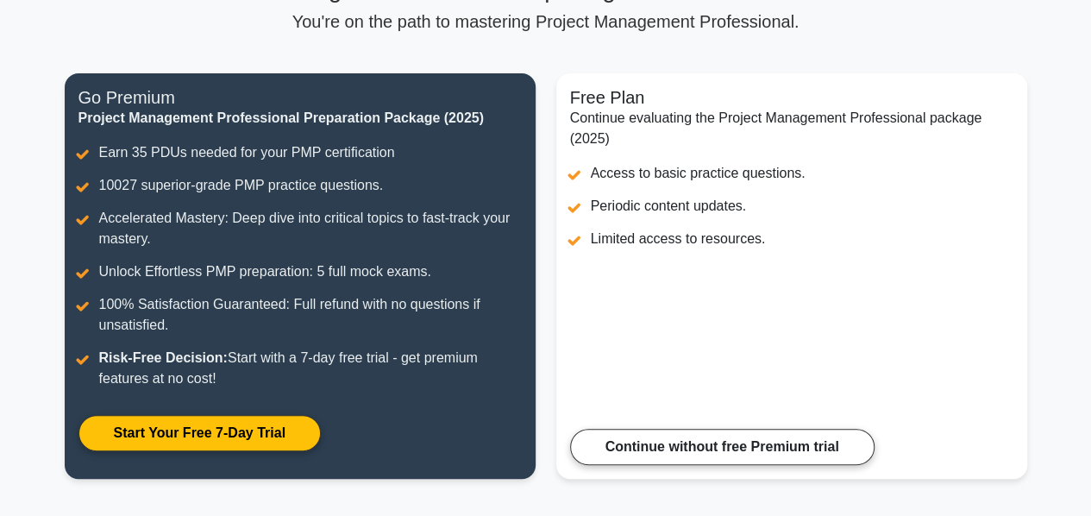
scroll to position [74, 0]
